Goal: Information Seeking & Learning: Learn about a topic

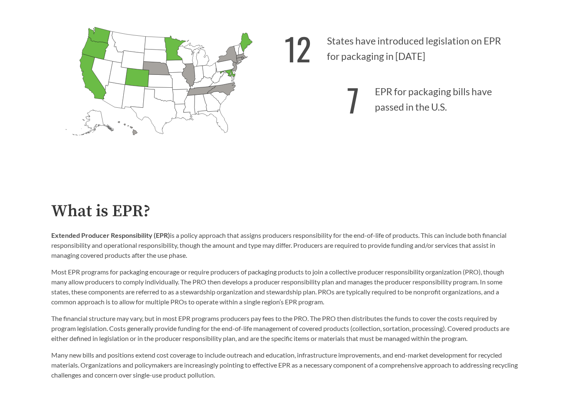
scroll to position [243, 0]
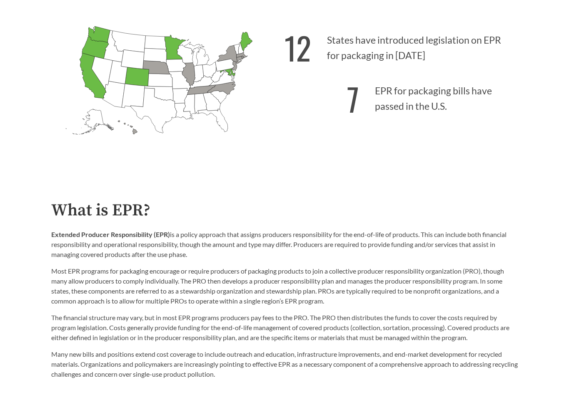
click at [94, 87] on icon "[US_STATE] Passed: 1" at bounding box center [92, 75] width 27 height 45
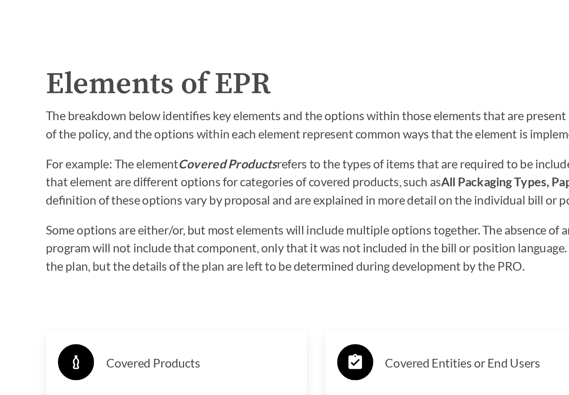
scroll to position [1048, 0]
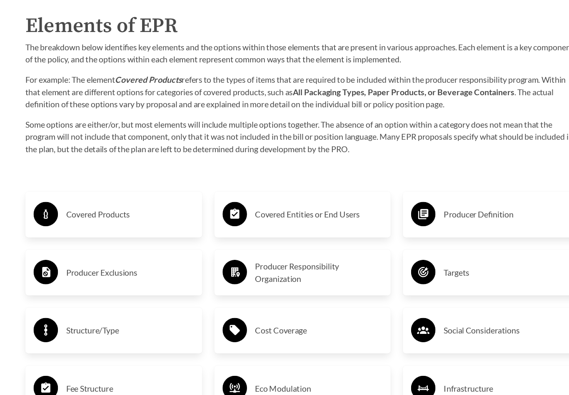
click at [65, 225] on div "Covered Products" at bounding box center [130, 237] width 131 height 24
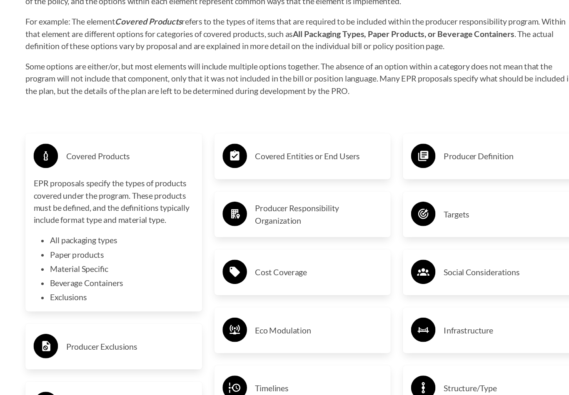
scroll to position [1274, 0]
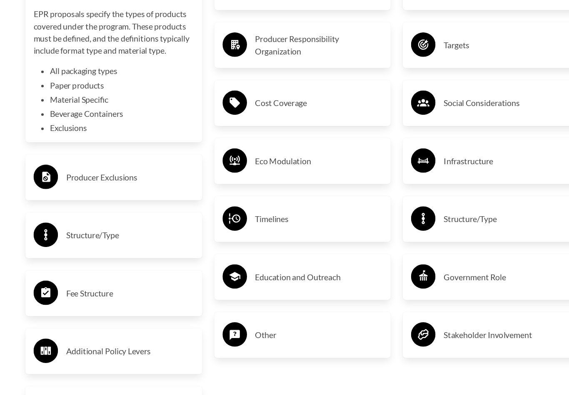
click at [65, 196] on div at bounding box center [75, 207] width 20 height 22
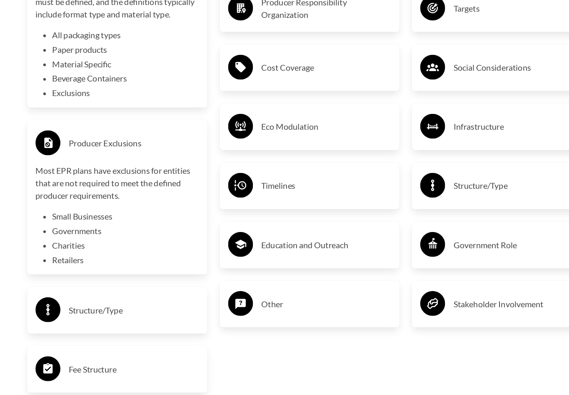
scroll to position [1451, 0]
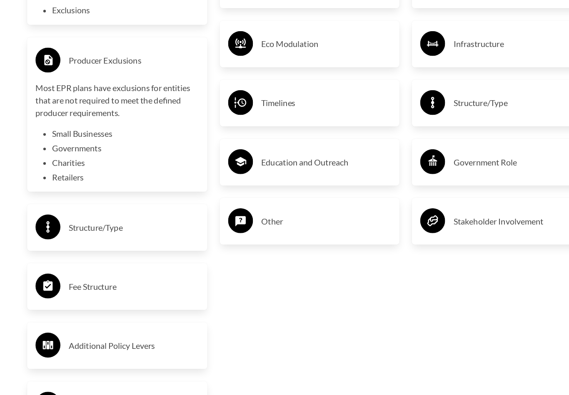
click at [65, 286] on div "Fee Structure" at bounding box center [130, 298] width 131 height 24
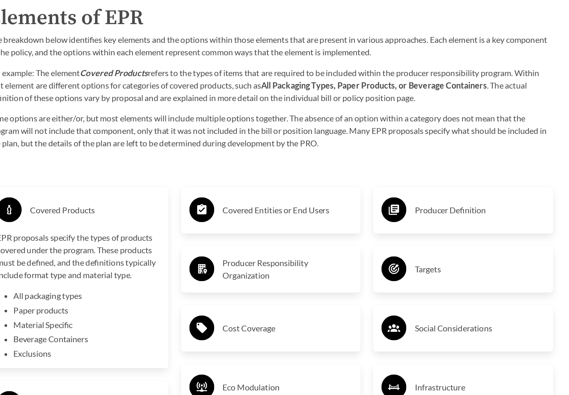
scroll to position [1231, 0]
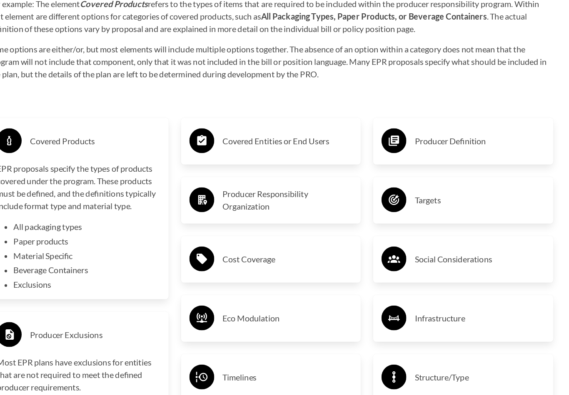
click at [400, 174] on h3 "Producer Definition" at bounding box center [452, 180] width 104 height 13
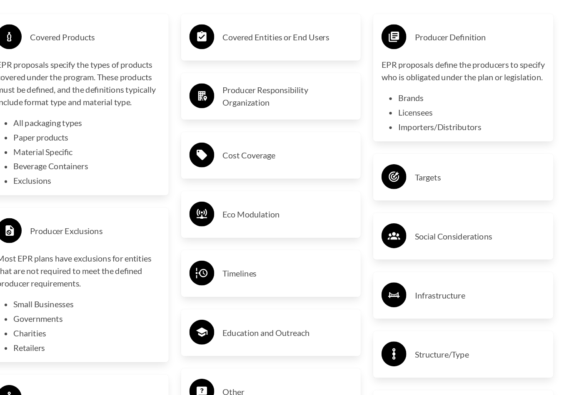
scroll to position [1331, 0]
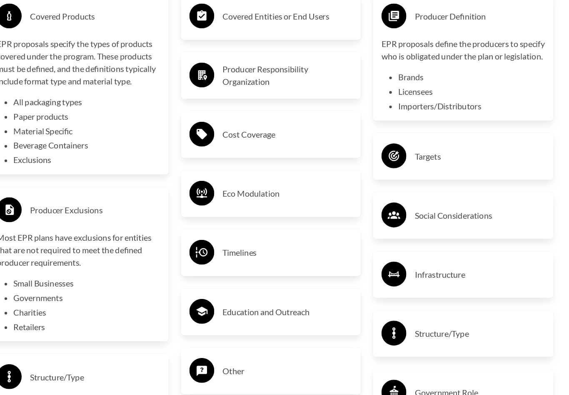
click at [400, 186] on h3 "Targets" at bounding box center [452, 192] width 104 height 13
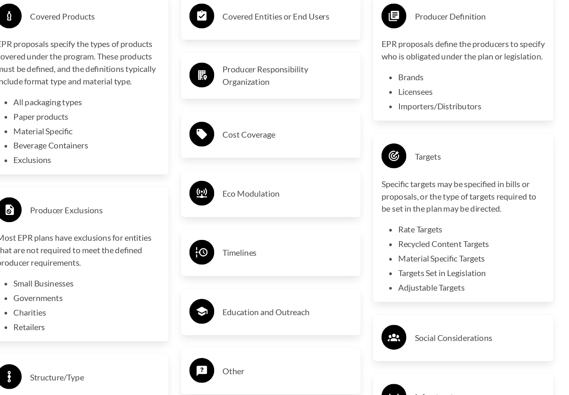
click at [400, 332] on h3 "Social Considerations" at bounding box center [452, 338] width 104 height 13
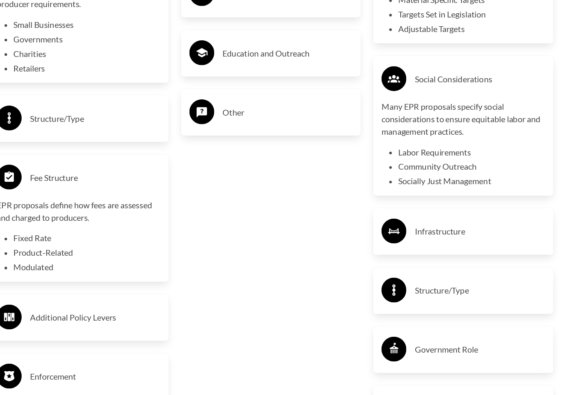
scroll to position [1584, 0]
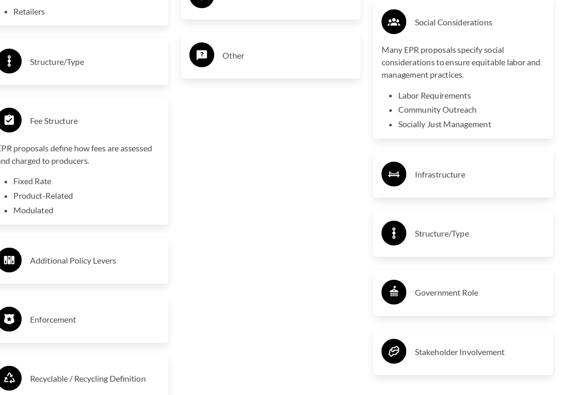
click at [407, 296] on h3 "Government Role" at bounding box center [452, 302] width 104 height 13
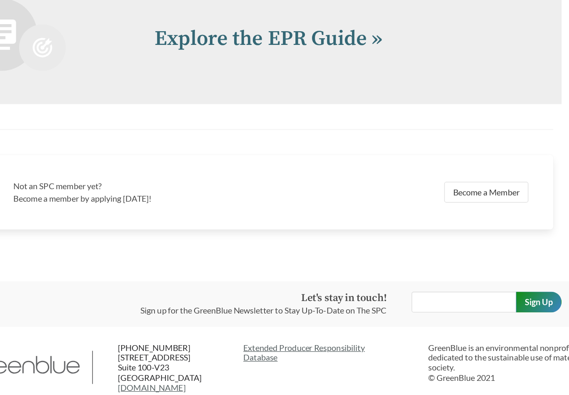
scroll to position [2021, 0]
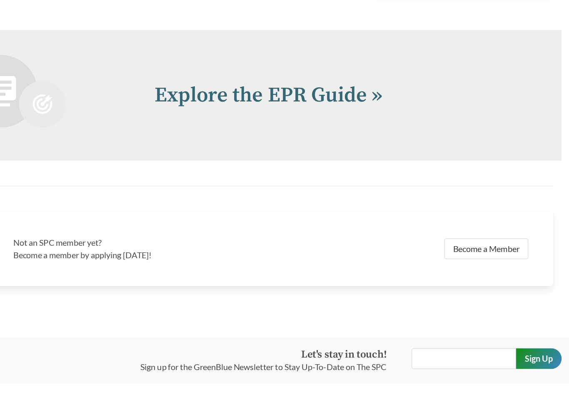
click at [245, 89] on link "Explore the EPR Guide »" at bounding box center [282, 99] width 183 height 21
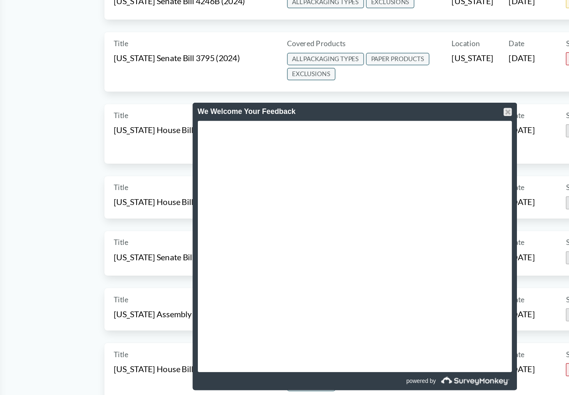
scroll to position [1551, 0]
